Goal: Task Accomplishment & Management: Manage account settings

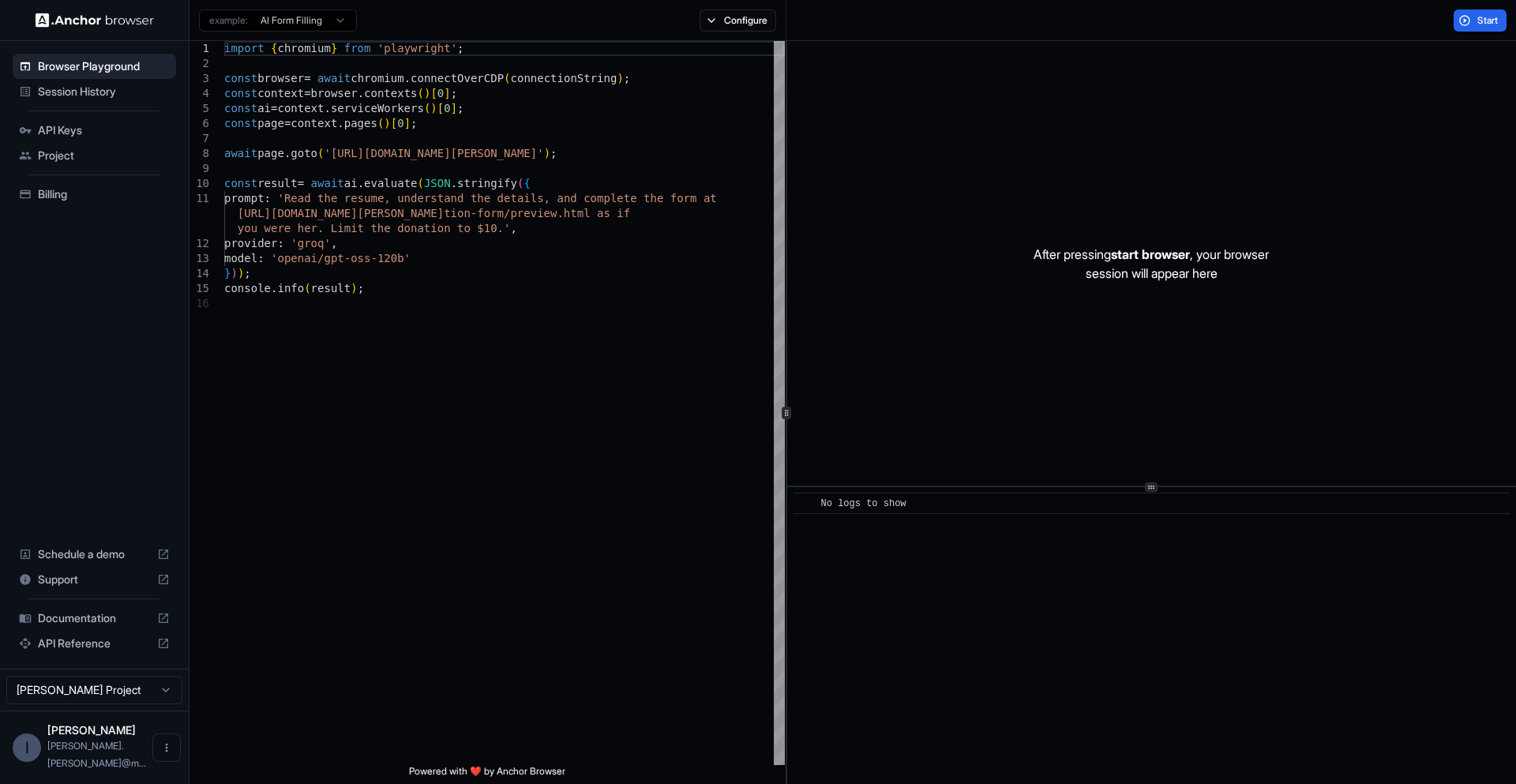
click at [63, 195] on span "Billing" at bounding box center [103, 194] width 132 height 15
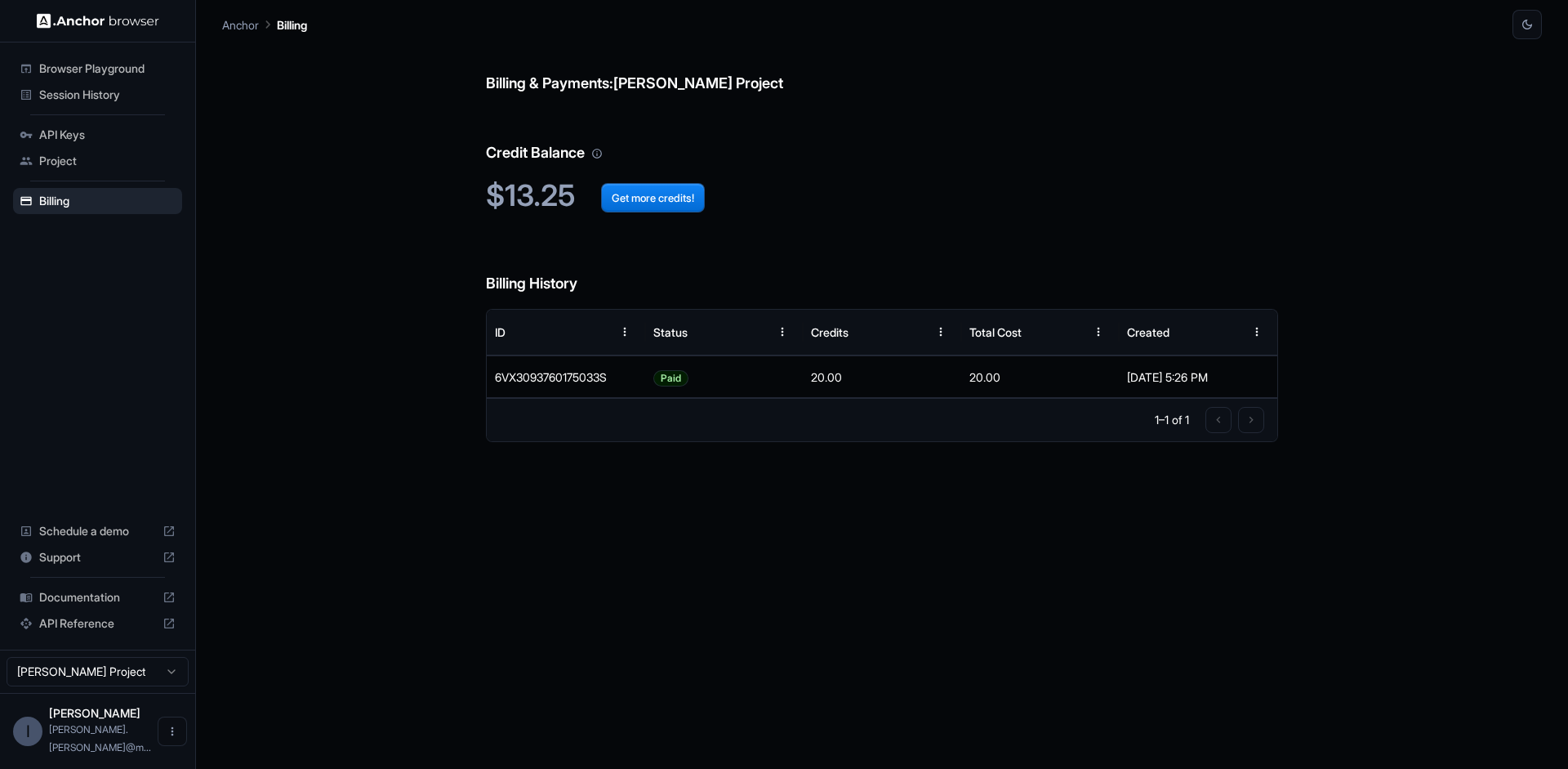
click at [740, 510] on div "Billing & Payments: Ivan Sanchez Project Credit Balance $13.25 Get more credits…" at bounding box center [882, 403] width 792 height 729
click at [687, 573] on div "Billing & Payments: Ivan Sanchez Project Credit Balance $13.25 Get more credits…" at bounding box center [882, 403] width 792 height 729
drag, startPoint x: 501, startPoint y: 188, endPoint x: 598, endPoint y: 214, distance: 100.4
click at [598, 214] on div "Billing & Payments: Ivan Sanchez Project Credit Balance $13.25 Get more credits…" at bounding box center [882, 403] width 792 height 729
click at [255, 333] on div "Billing & Payments: Ivan Sanchez Project Credit Balance $13.25 Get more credits…" at bounding box center [882, 403] width 1320 height 729
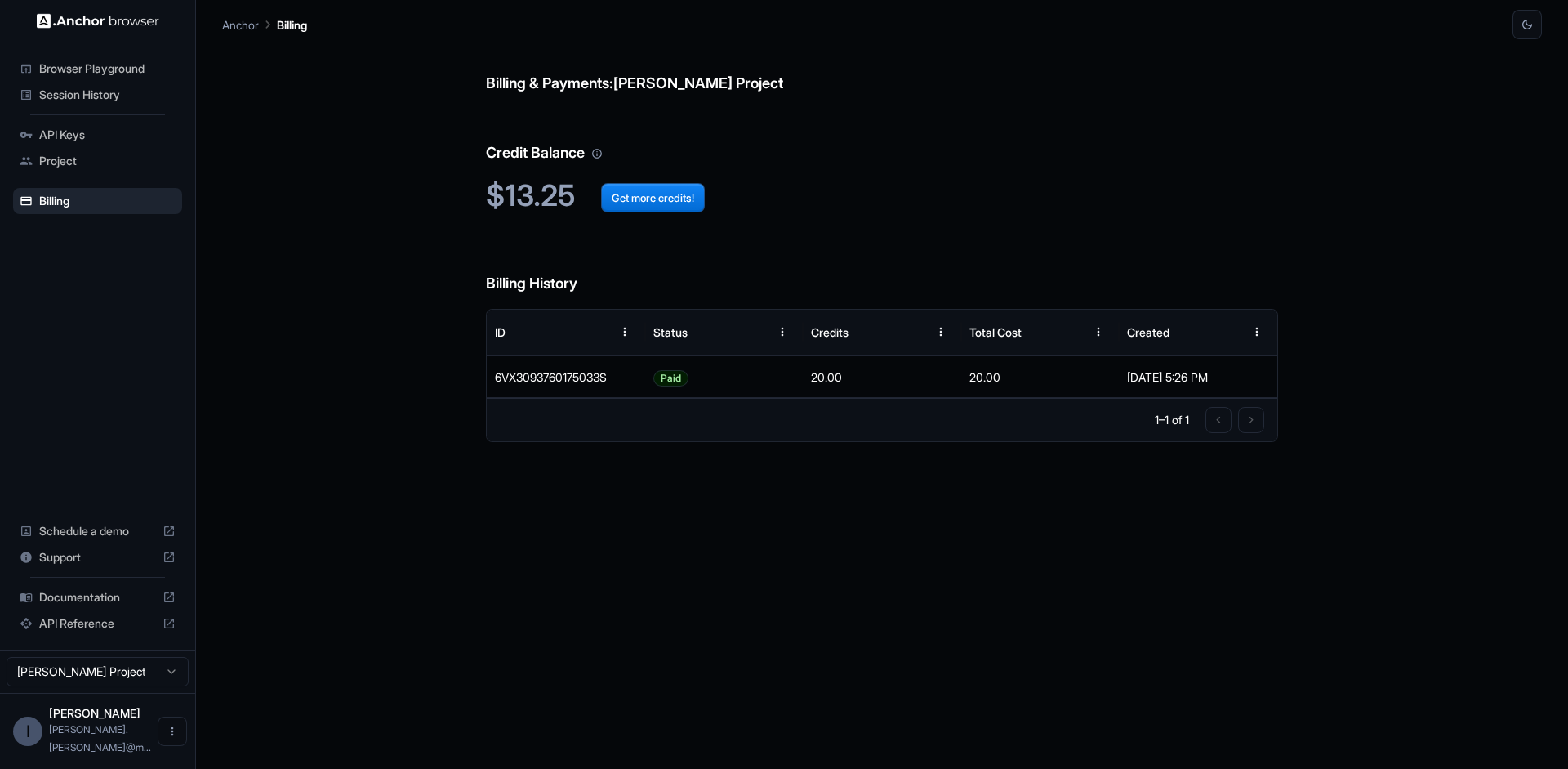
click at [328, 334] on div "Billing & Payments: Ivan Sanchez Project Credit Balance $13.25 Get more credits…" at bounding box center [882, 403] width 1320 height 729
click at [421, 459] on div "Billing & Payments: Ivan Sanchez Project Credit Balance $13.25 Get more credits…" at bounding box center [882, 403] width 1320 height 729
click at [75, 96] on span "Session History" at bounding box center [106, 94] width 136 height 16
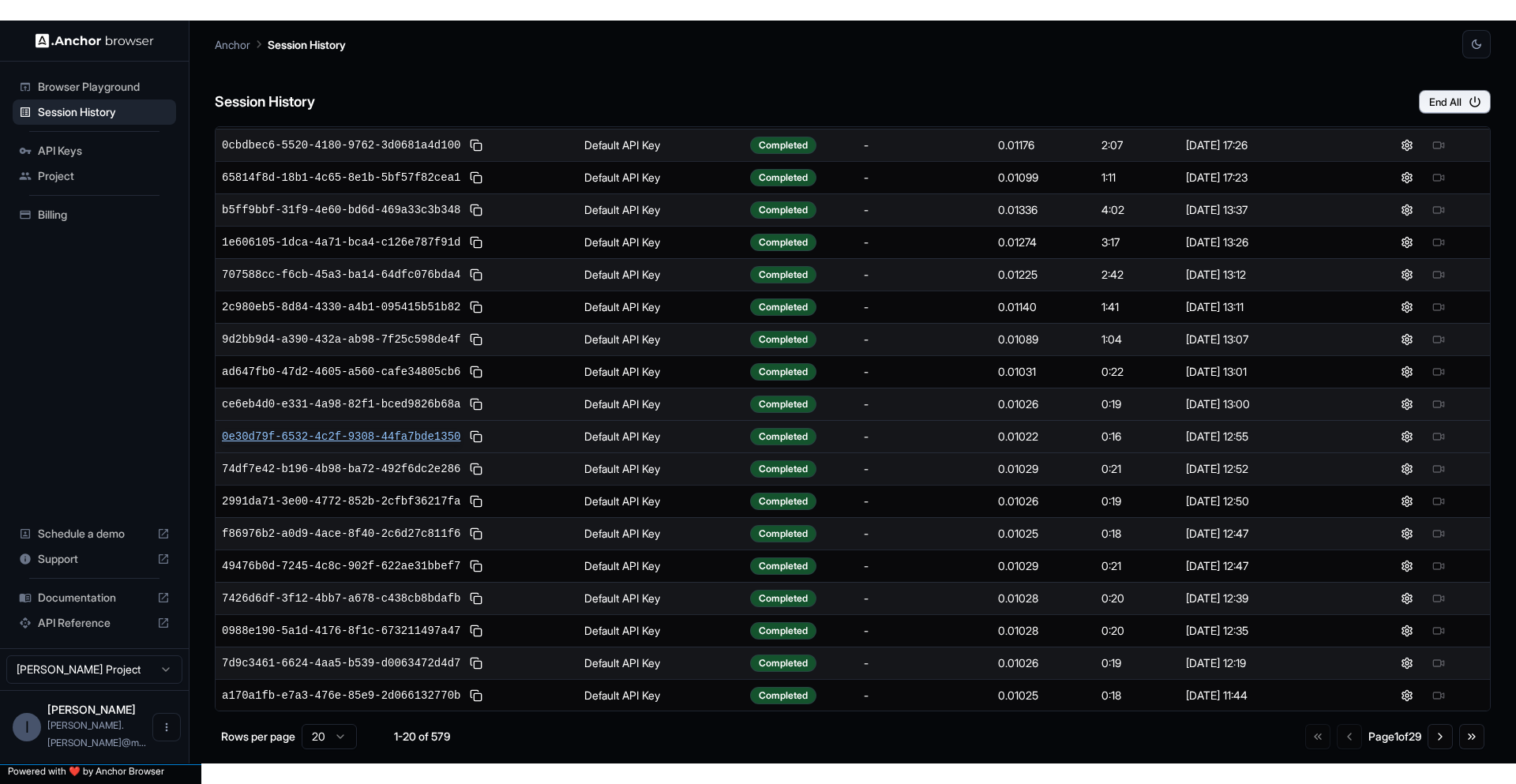
scroll to position [96, 0]
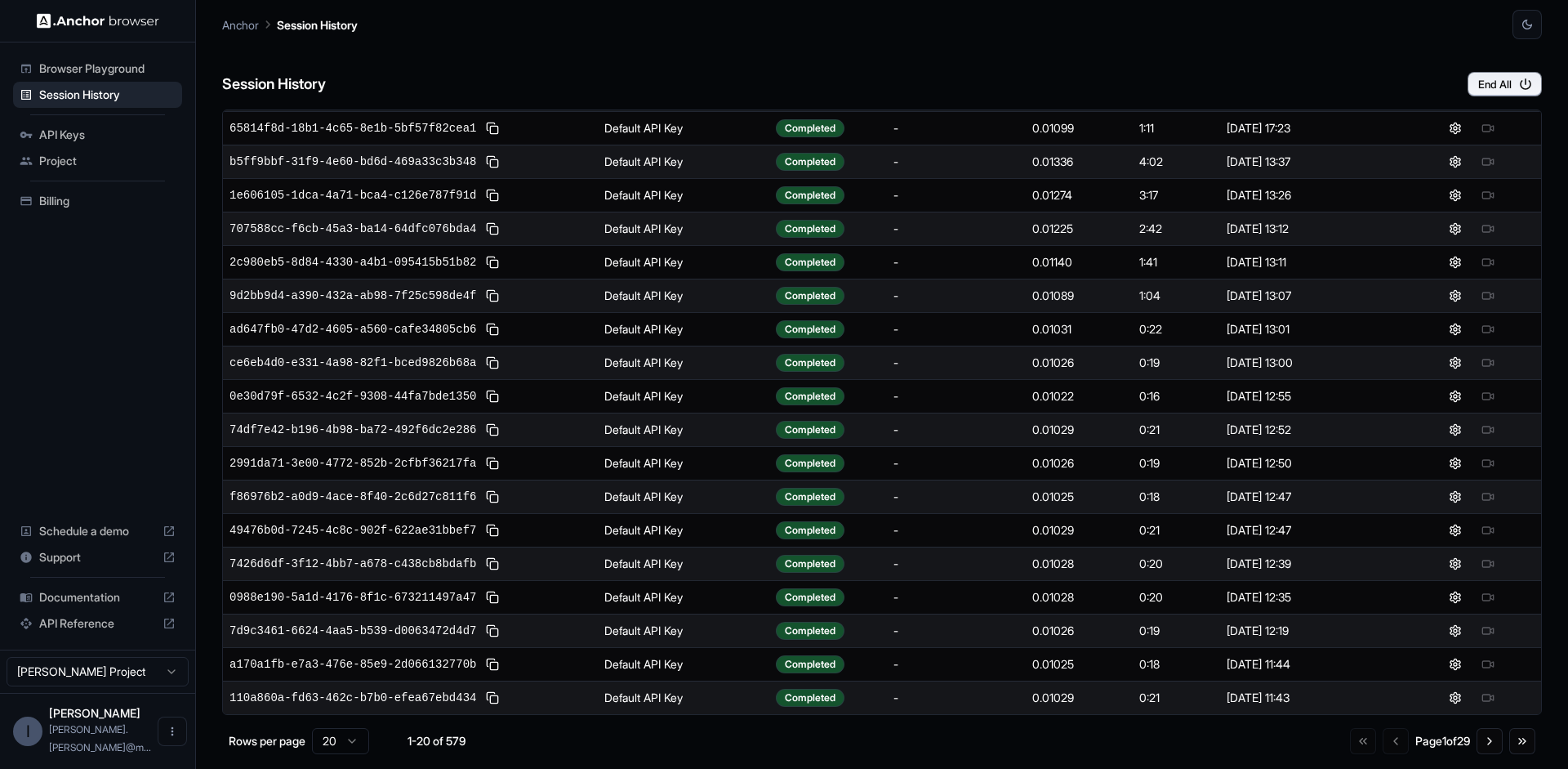
click at [82, 130] on span "API Keys" at bounding box center [106, 134] width 136 height 16
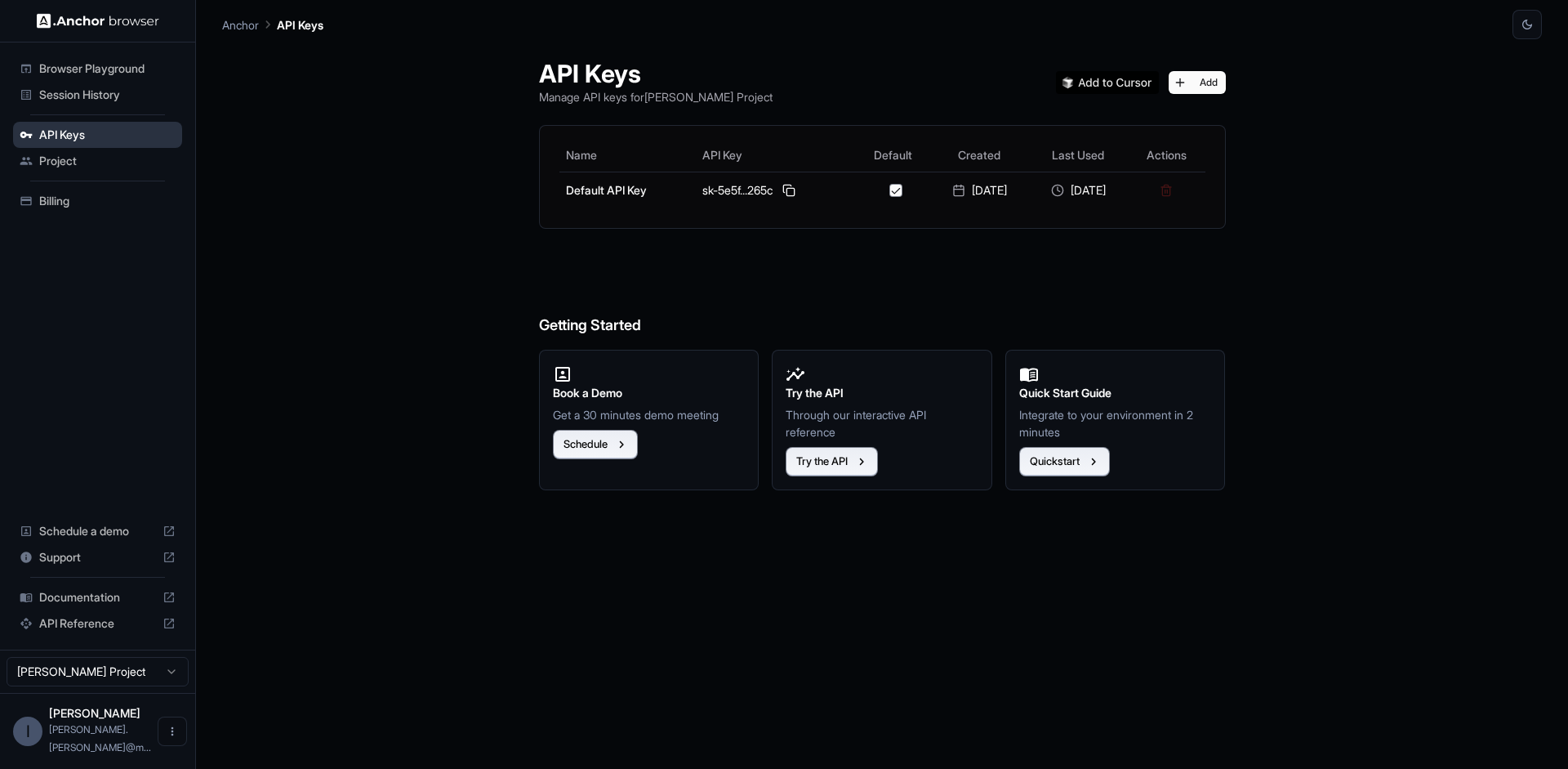
click at [75, 145] on div "API Keys" at bounding box center [97, 135] width 169 height 26
click at [69, 162] on span "Project" at bounding box center [106, 161] width 136 height 16
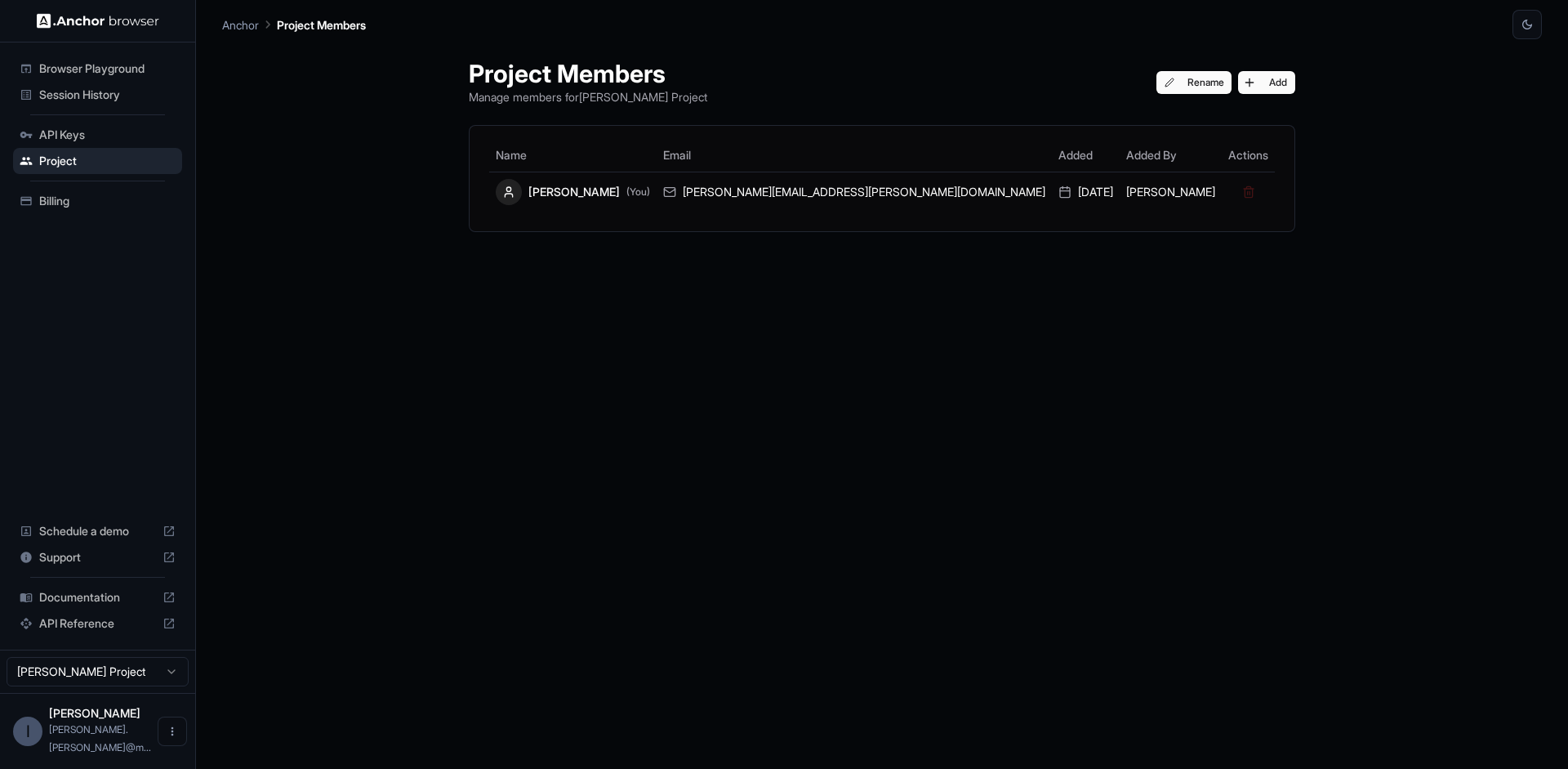
click at [481, 470] on div "Project Members Manage members for Ivan Sanchez Project Rename Add Name Email A…" at bounding box center [882, 403] width 1320 height 729
click at [37, 191] on div "Billing" at bounding box center [97, 201] width 169 height 26
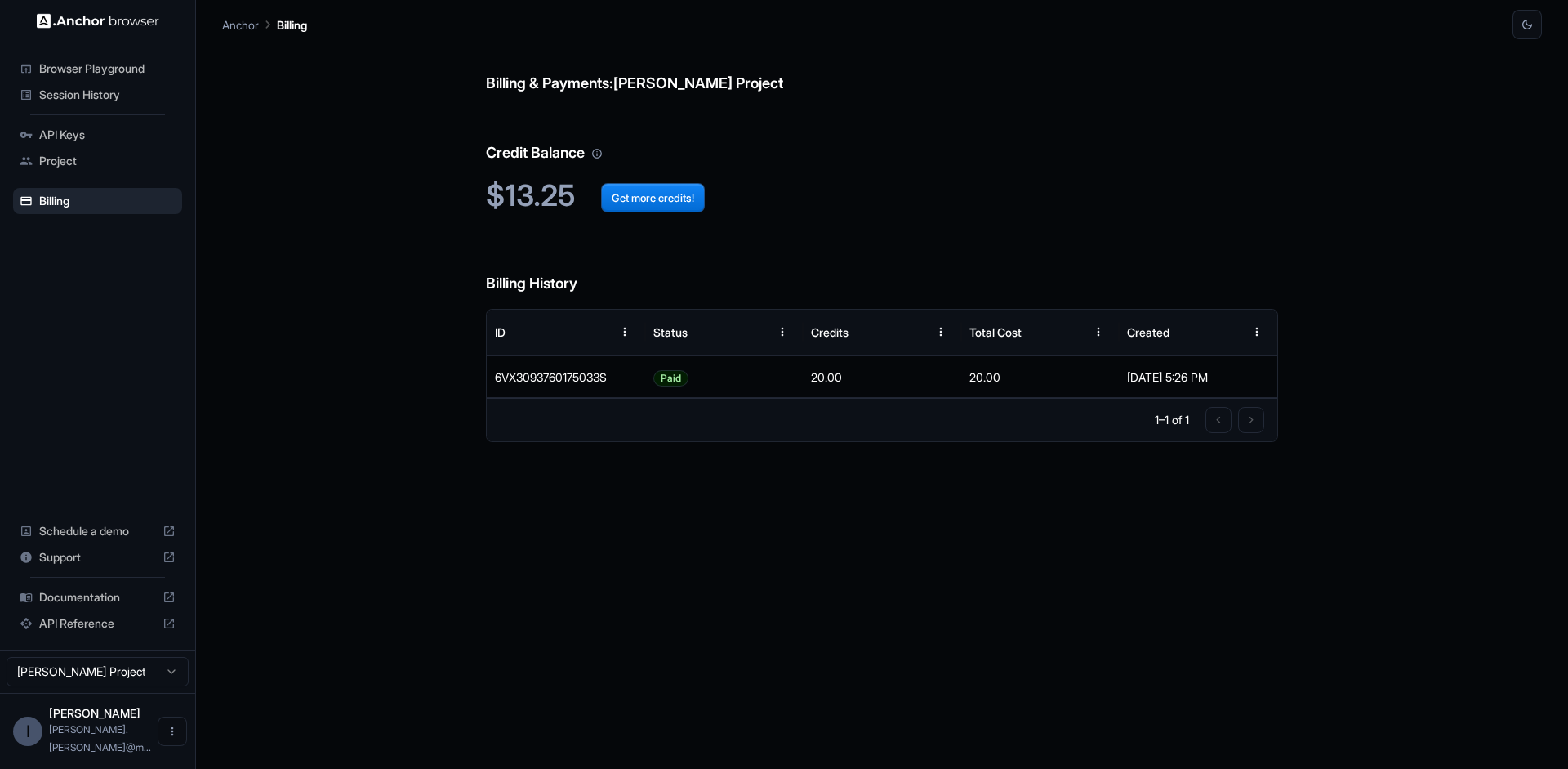
click at [705, 560] on div "Billing & Payments: Ivan Sanchez Project Credit Balance $13.25 Get more credits…" at bounding box center [882, 403] width 792 height 729
click at [619, 694] on div "Billing & Payments: Ivan Sanchez Project Credit Balance $13.25 Get more credits…" at bounding box center [882, 403] width 792 height 729
click at [671, 205] on button "Get more credits!" at bounding box center [652, 198] width 103 height 30
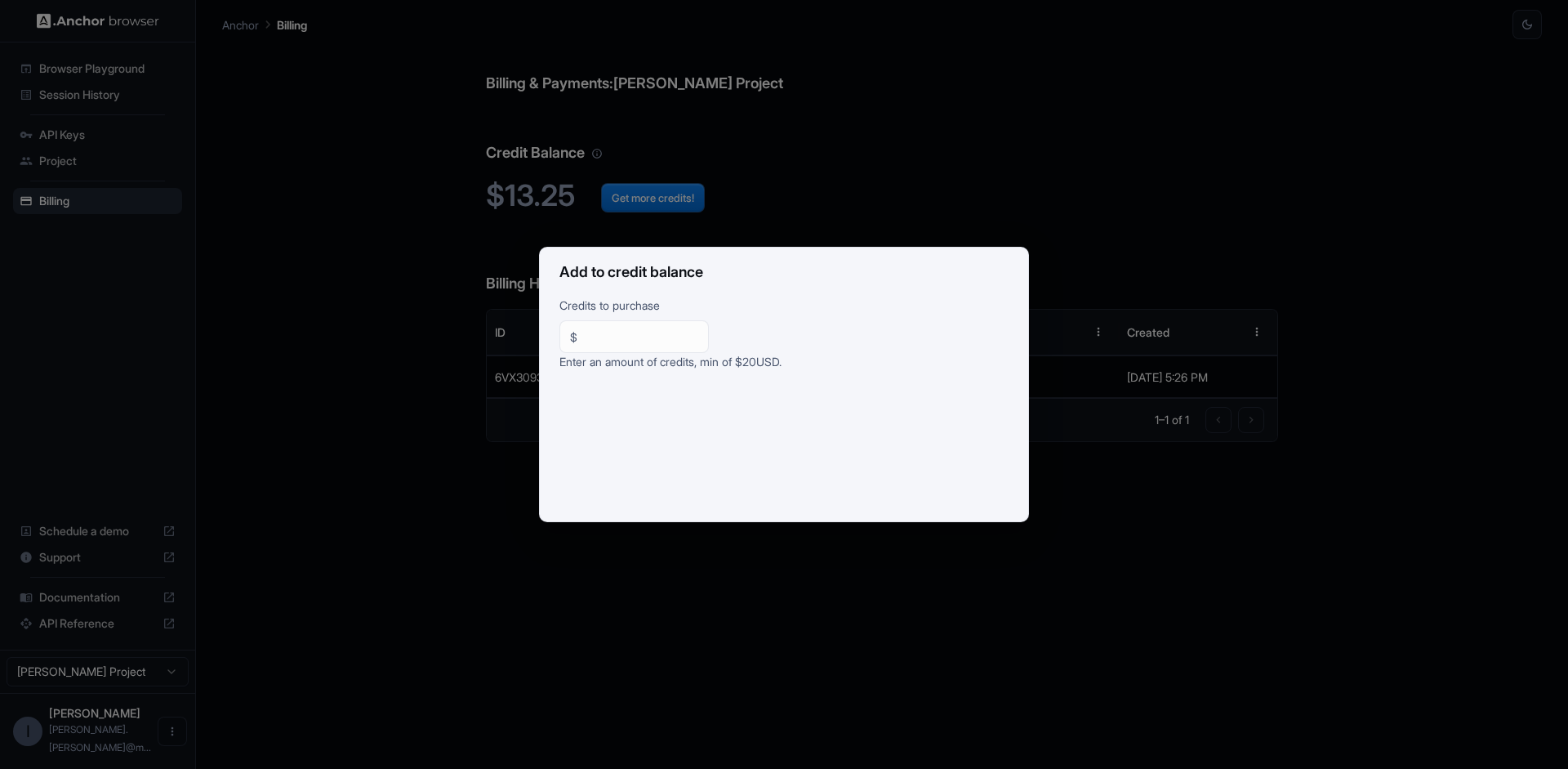
click at [604, 701] on div "Add to credit balance Credits to purchase $ ** ​ Enter an amount of credits, mi…" at bounding box center [784, 384] width 1568 height 769
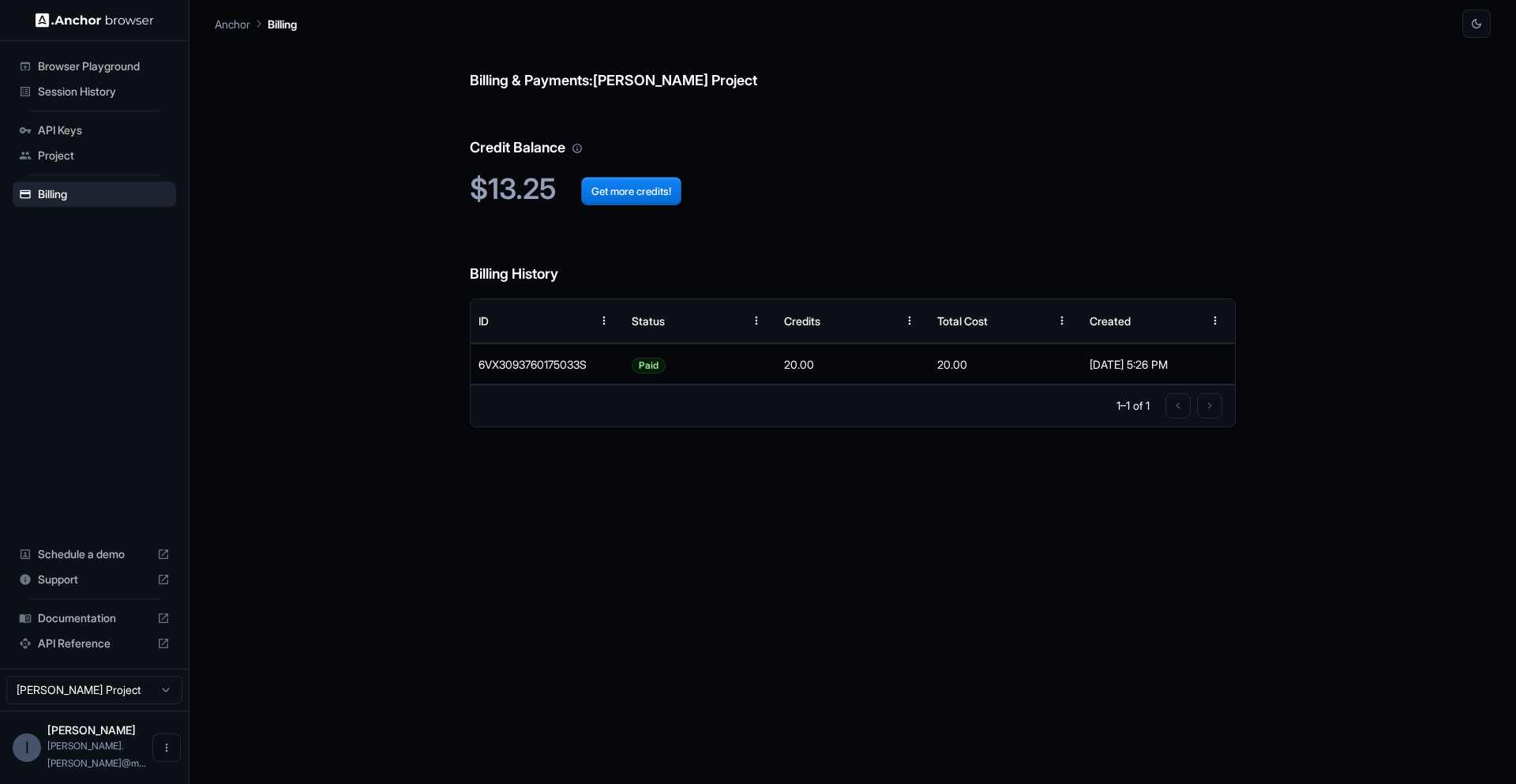
click at [384, 277] on div "Billing & Payments: Ivan Sanchez Project Credit Balance $13.25 Get more credits…" at bounding box center [853, 410] width 1276 height 746
